Goal: Information Seeking & Learning: Learn about a topic

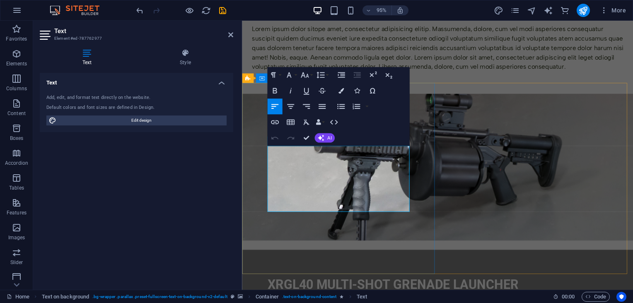
drag, startPoint x: 335, startPoint y: 215, endPoint x: 262, endPoint y: 157, distance: 94.0
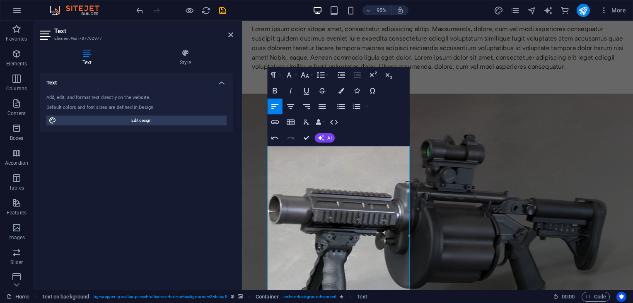
click at [553, 126] on figure at bounding box center [447, 254] width 411 height 315
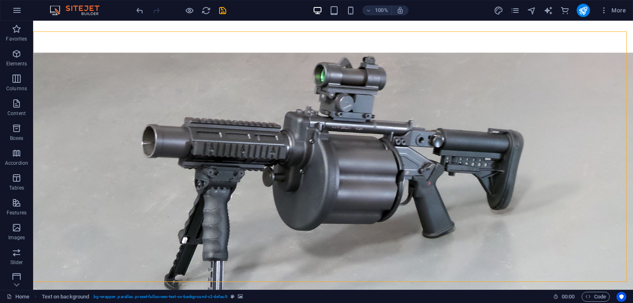
scroll to position [175, 0]
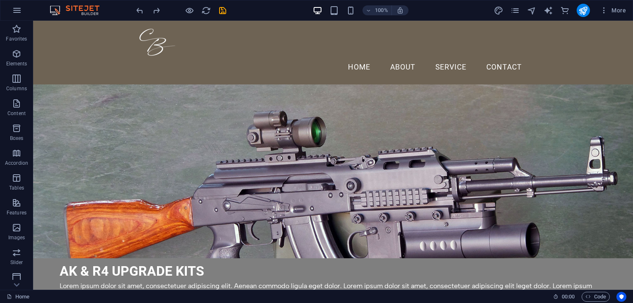
scroll to position [920, 0]
